Goal: Transaction & Acquisition: Purchase product/service

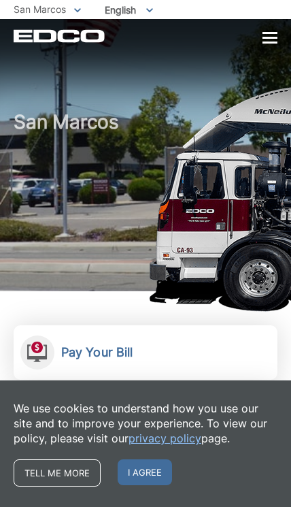
click at [141, 472] on span "I agree" at bounding box center [145, 473] width 54 height 26
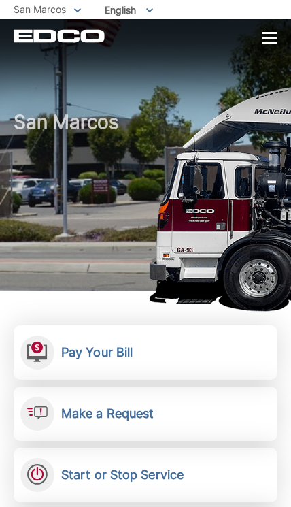
click at [203, 338] on link "Pay Your Bill View, pay, and manage your bill online." at bounding box center [146, 353] width 264 height 54
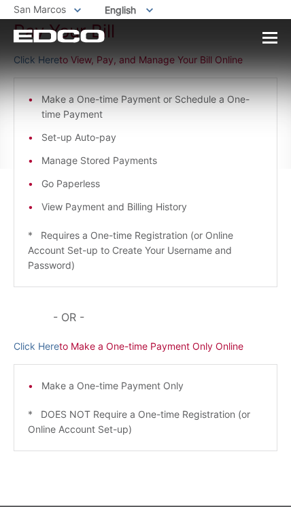
scroll to position [115, 0]
click at [25, 347] on link "Click Here" at bounding box center [37, 347] width 46 height 15
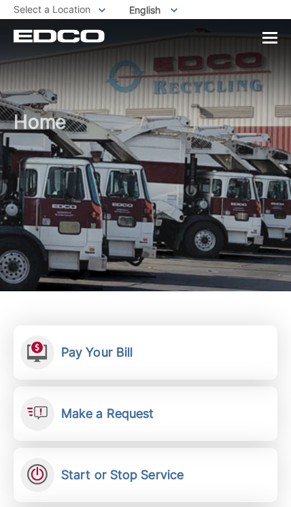
click at [280, 31] on div "EDCO Logo Home Residential Services Curbside Pickup Recycling Organic Recycling…" at bounding box center [145, 31] width 291 height 24
click at [270, 41] on div at bounding box center [270, 39] width 15 height 12
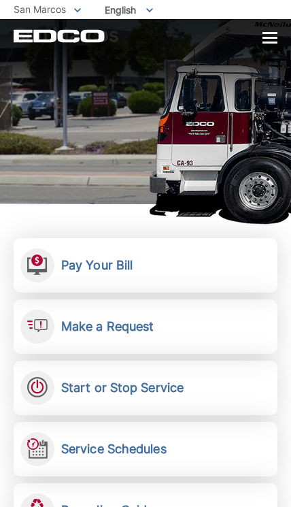
scroll to position [88, 0]
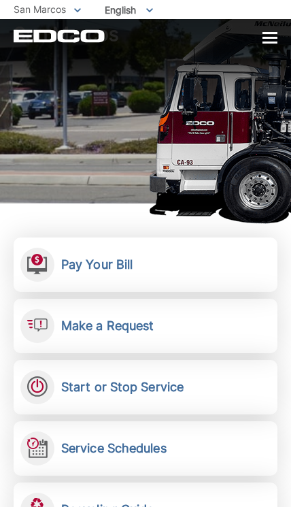
click at [183, 255] on link "Pay Your Bill View, pay, and manage your bill online." at bounding box center [146, 265] width 264 height 54
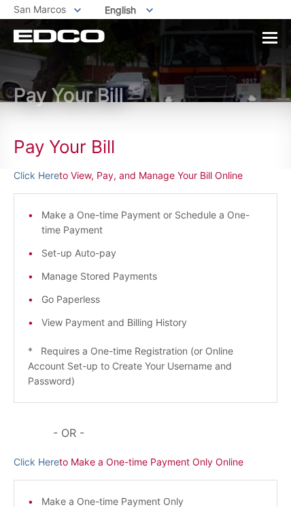
click at [42, 176] on link "Click Here" at bounding box center [37, 175] width 46 height 15
